Goal: Information Seeking & Learning: Learn about a topic

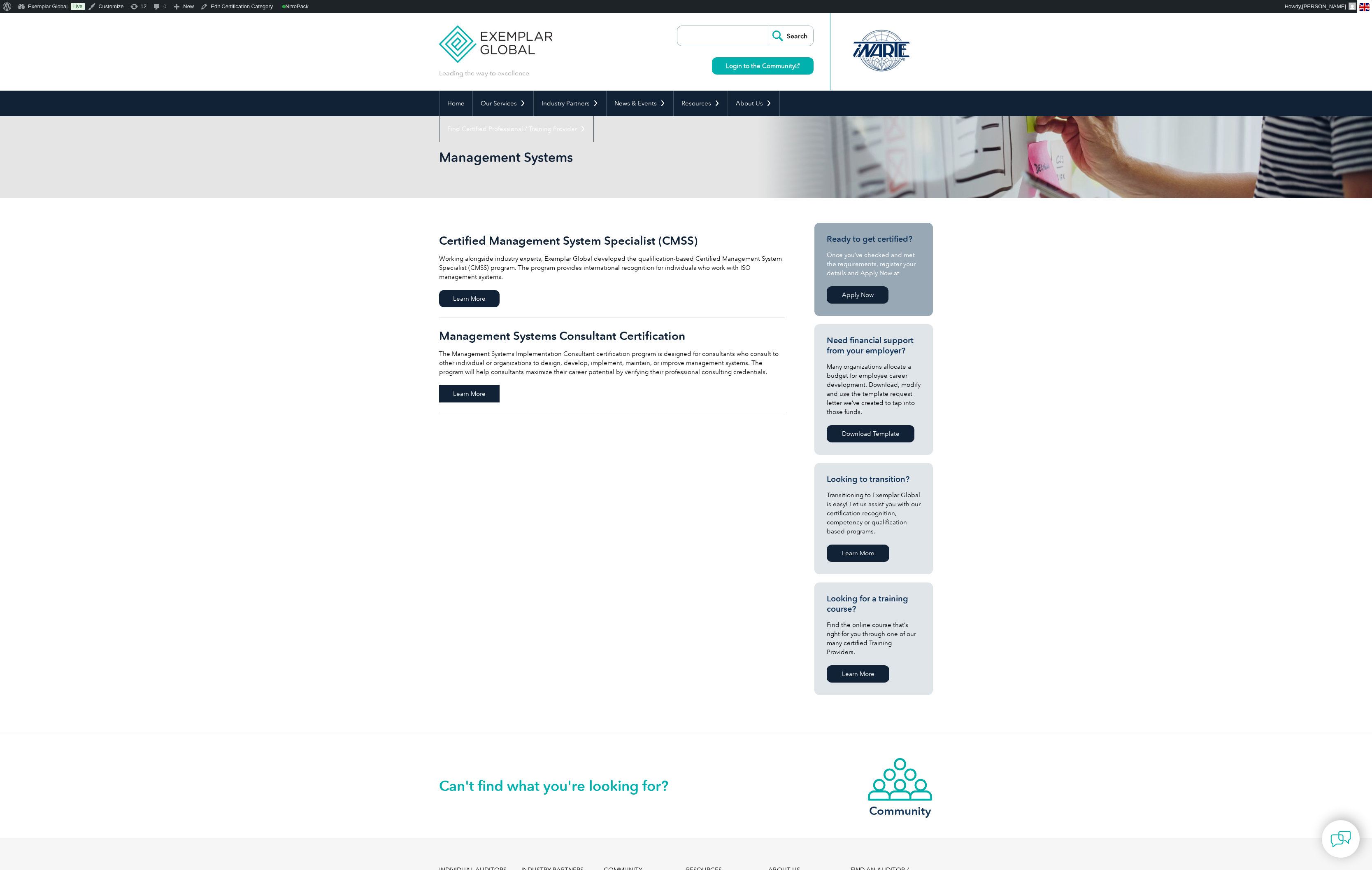
click at [490, 395] on span "Learn More" at bounding box center [468, 394] width 60 height 17
click at [548, 233] on link "Certified Management System Specialist (CMSS) Working alongside industry expert…" at bounding box center [611, 270] width 346 height 95
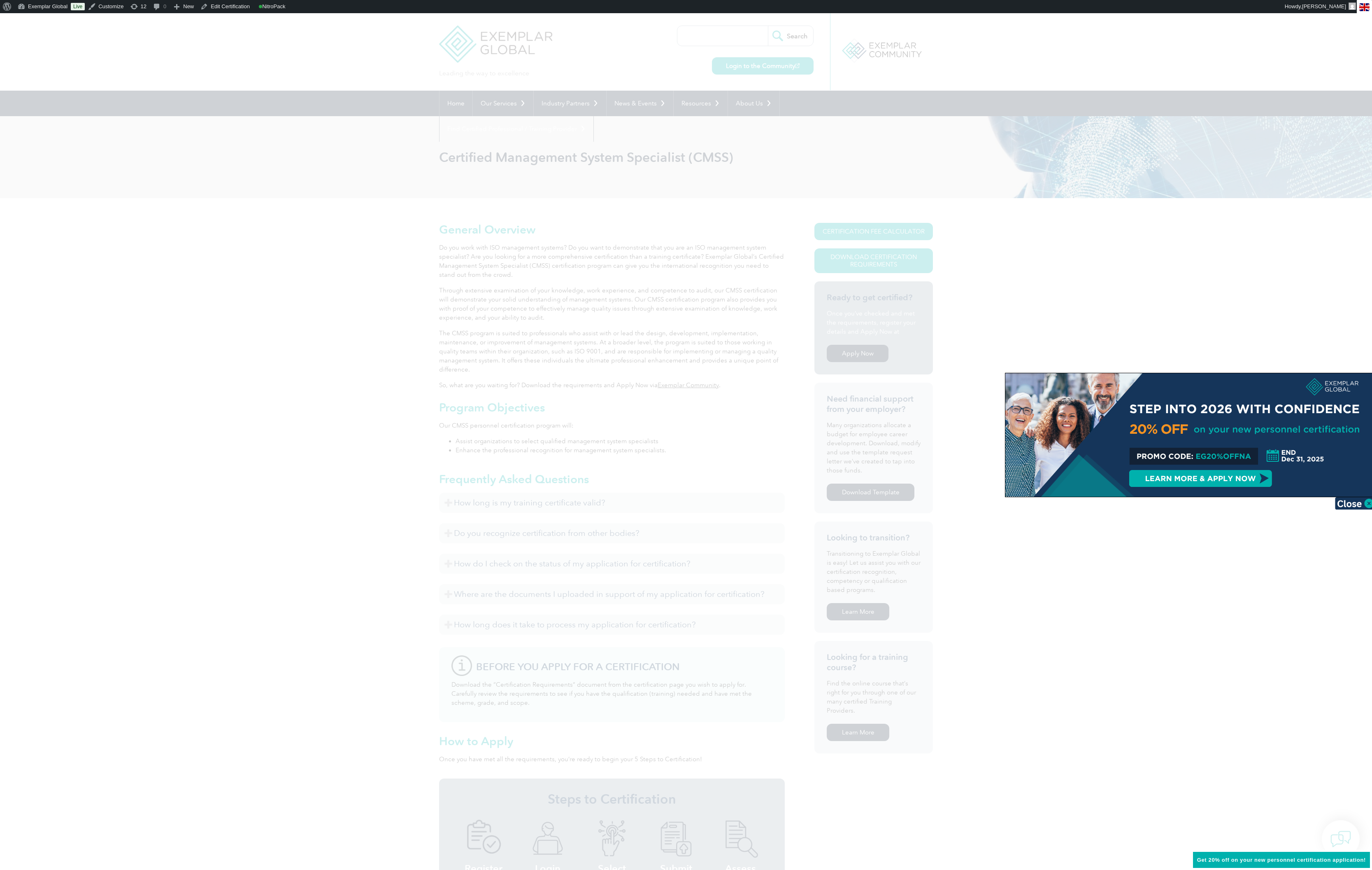
click at [1142, 461] on div at bounding box center [1191, 435] width 371 height 124
